Goal: Find specific page/section: Find specific page/section

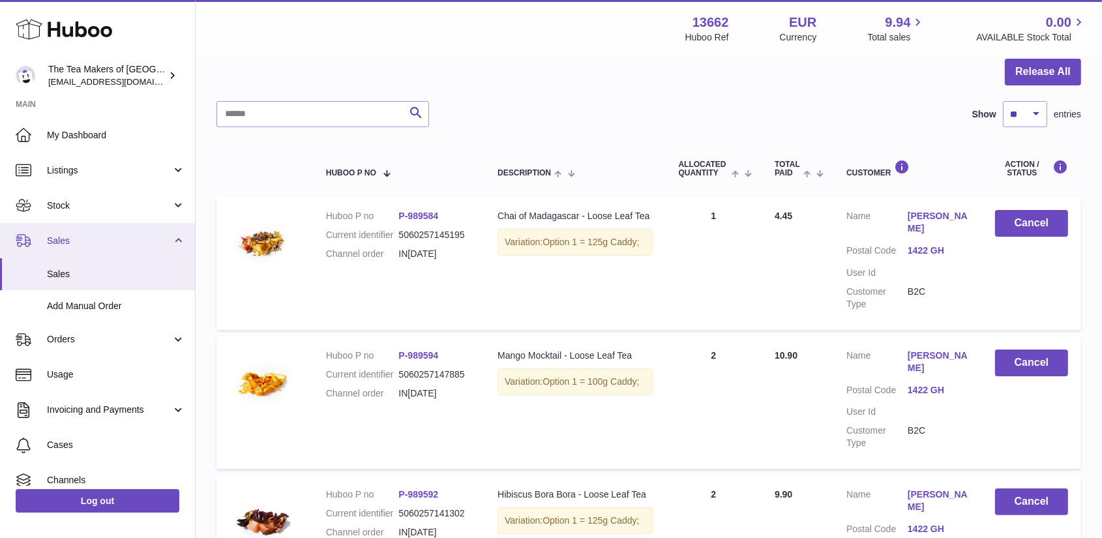
click at [60, 238] on span "Sales" at bounding box center [109, 241] width 125 height 12
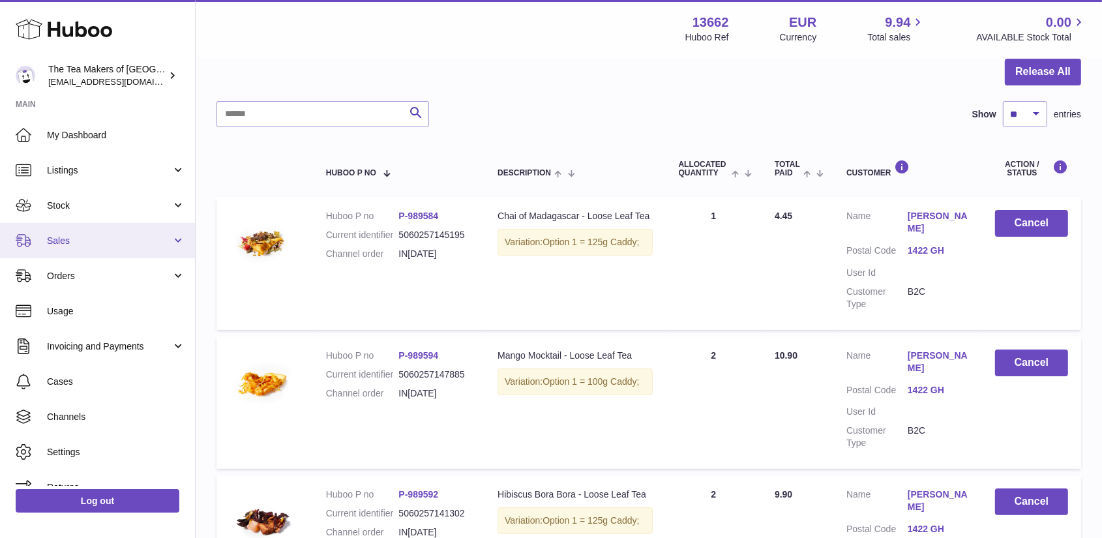
click at [70, 242] on span "Sales" at bounding box center [109, 241] width 125 height 12
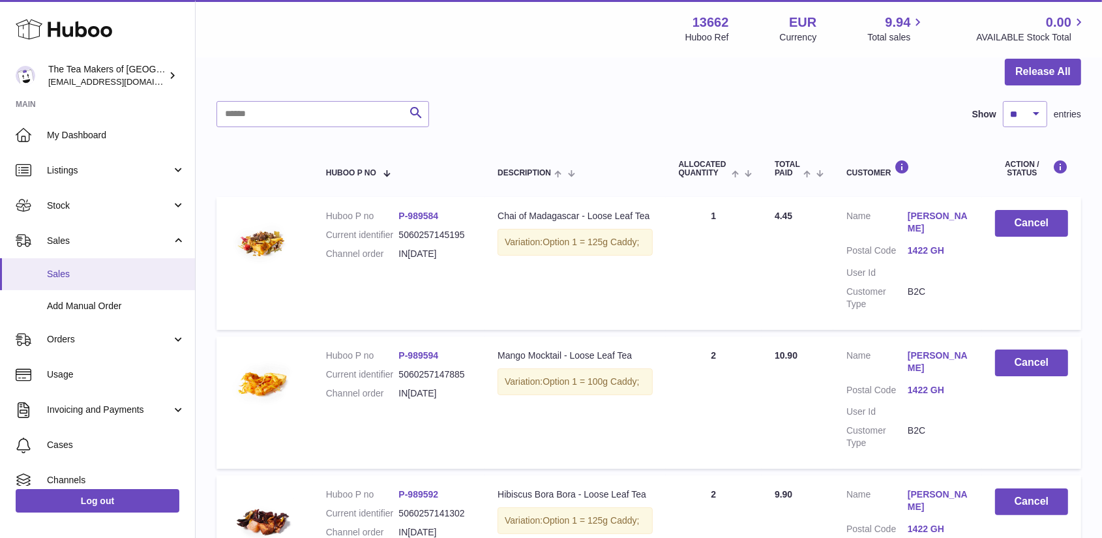
click at [65, 271] on span "Sales" at bounding box center [116, 274] width 138 height 12
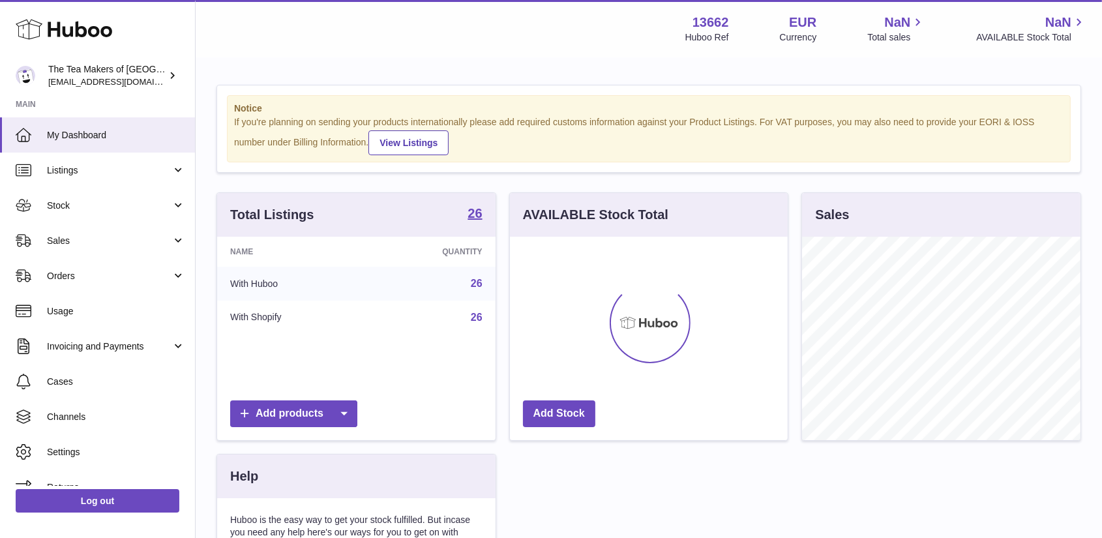
scroll to position [203, 278]
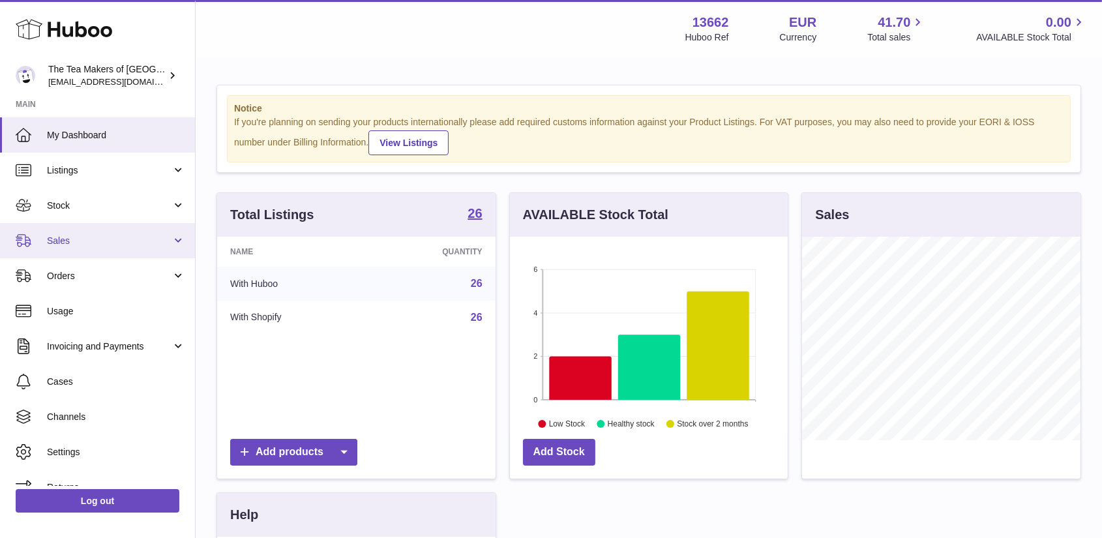
click at [77, 245] on span "Sales" at bounding box center [109, 241] width 125 height 12
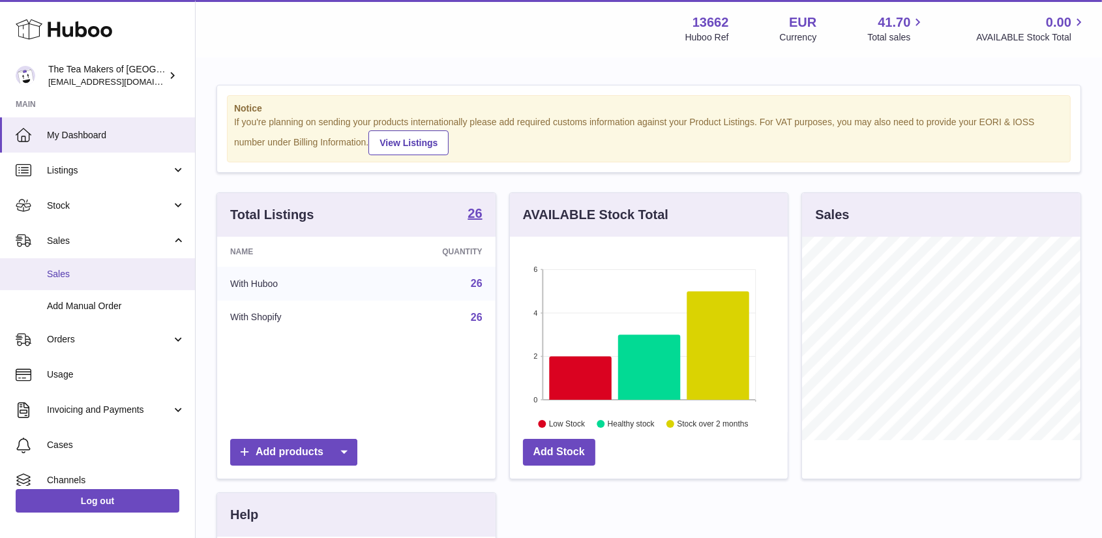
click at [59, 274] on span "Sales" at bounding box center [116, 274] width 138 height 12
